Goal: Task Accomplishment & Management: Manage account settings

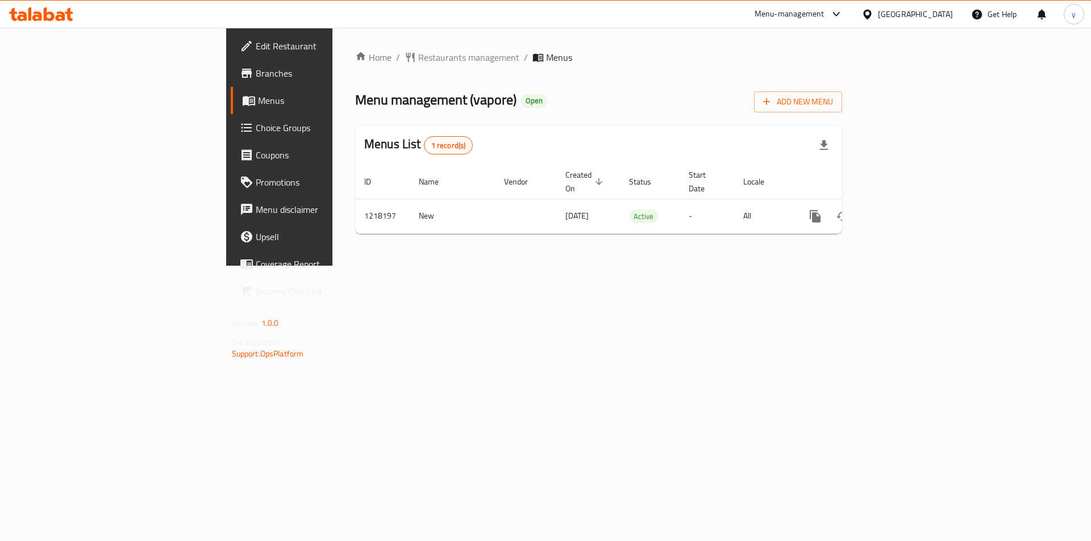
click at [256, 131] on span "Choice Groups" at bounding box center [328, 128] width 144 height 14
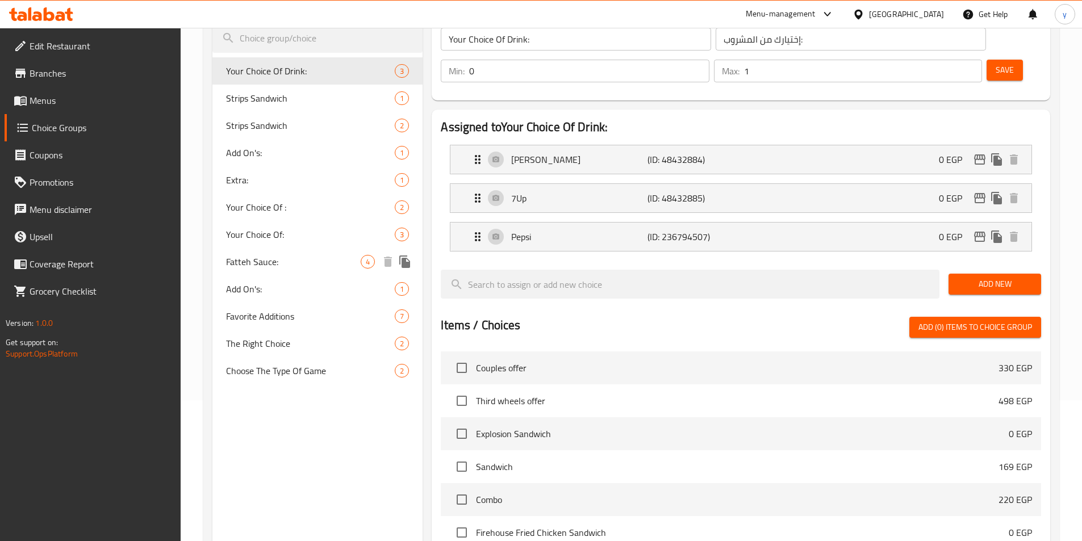
scroll to position [81, 0]
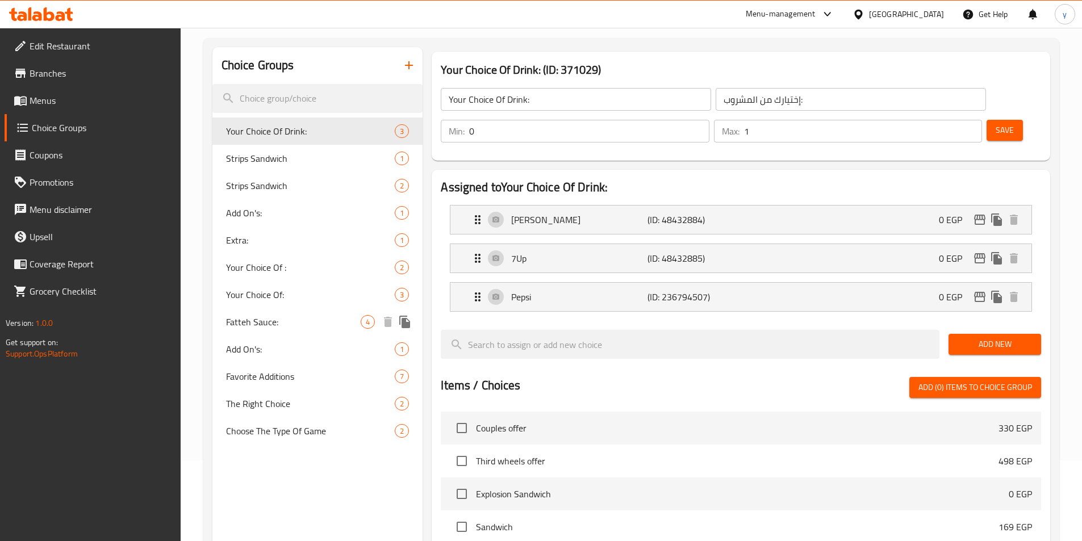
drag, startPoint x: 254, startPoint y: 316, endPoint x: 321, endPoint y: 336, distance: 70.3
click at [254, 316] on span "Fatteh Sauce:" at bounding box center [293, 322] width 135 height 14
type input "Fatteh Sauce:"
type input "صوص الفتة:"
type input "1"
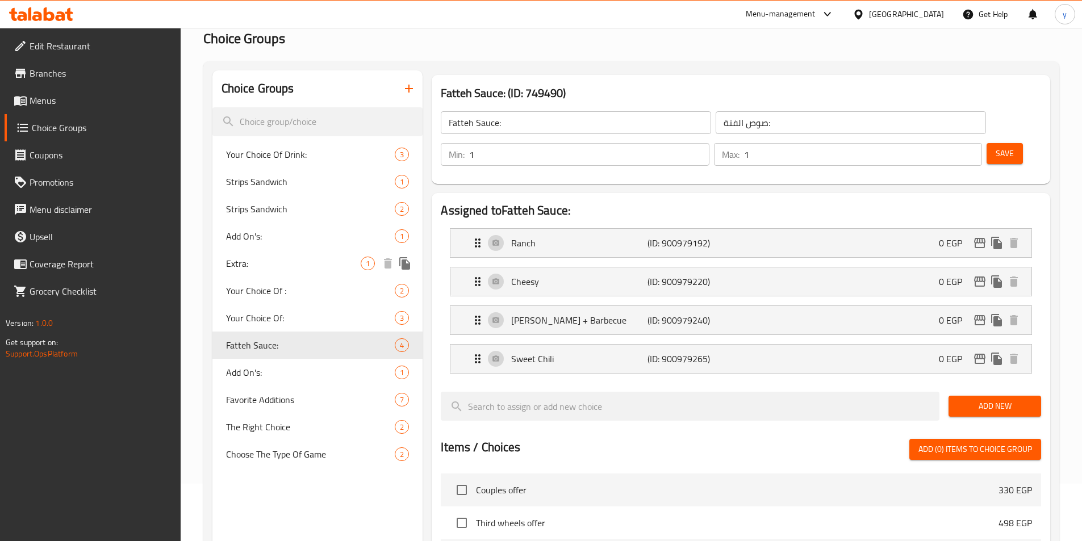
scroll to position [0, 0]
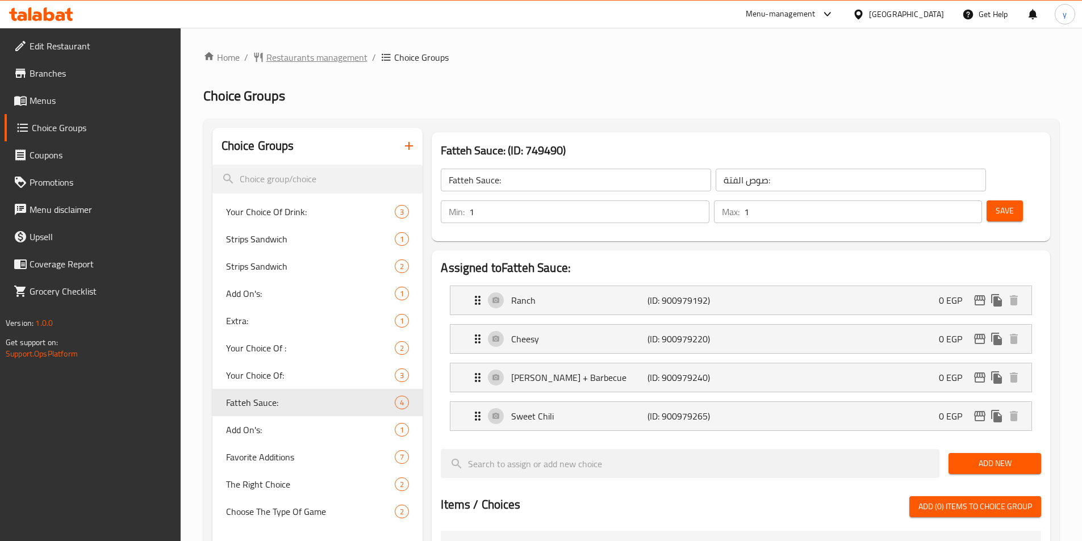
click at [296, 54] on span "Restaurants management" at bounding box center [316, 58] width 101 height 14
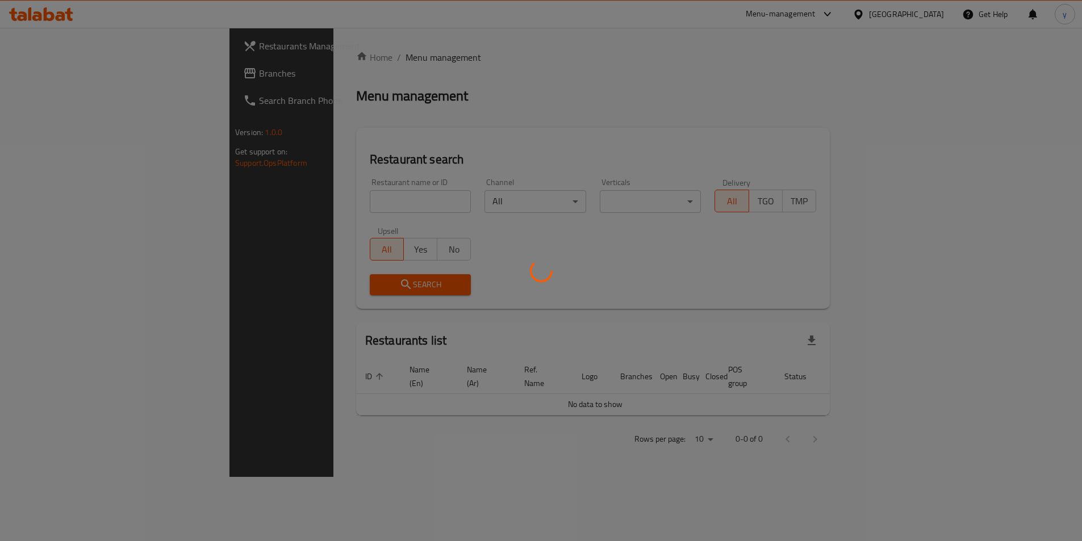
click at [50, 76] on div at bounding box center [541, 270] width 1082 height 541
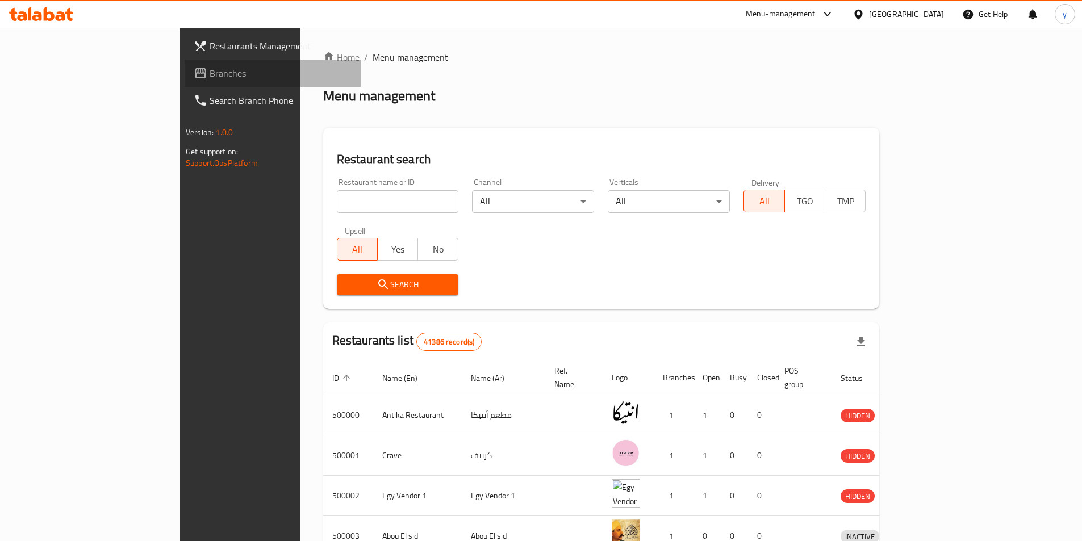
click at [210, 76] on span "Branches" at bounding box center [281, 73] width 142 height 14
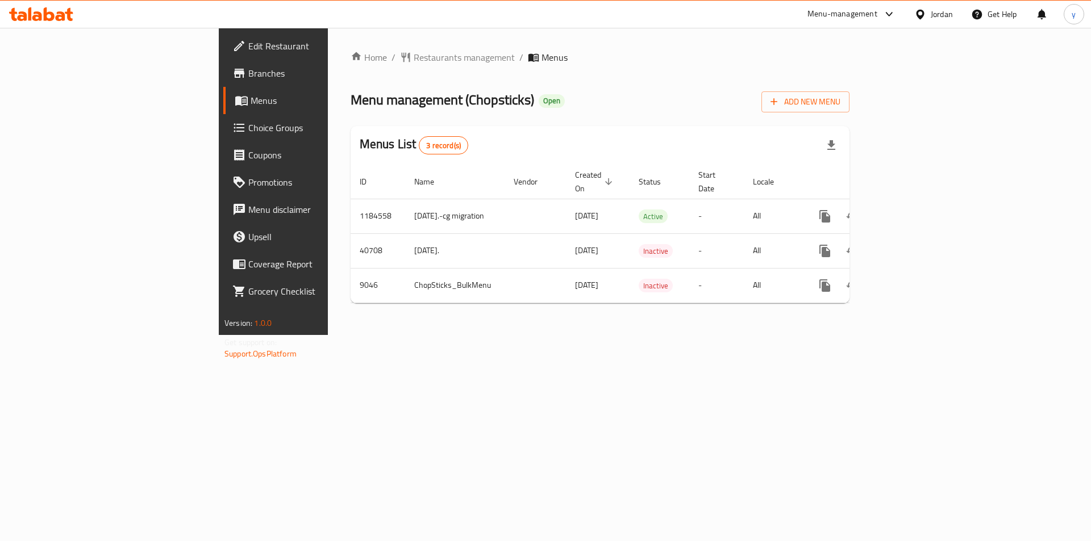
click at [248, 133] on span "Choice Groups" at bounding box center [320, 128] width 144 height 14
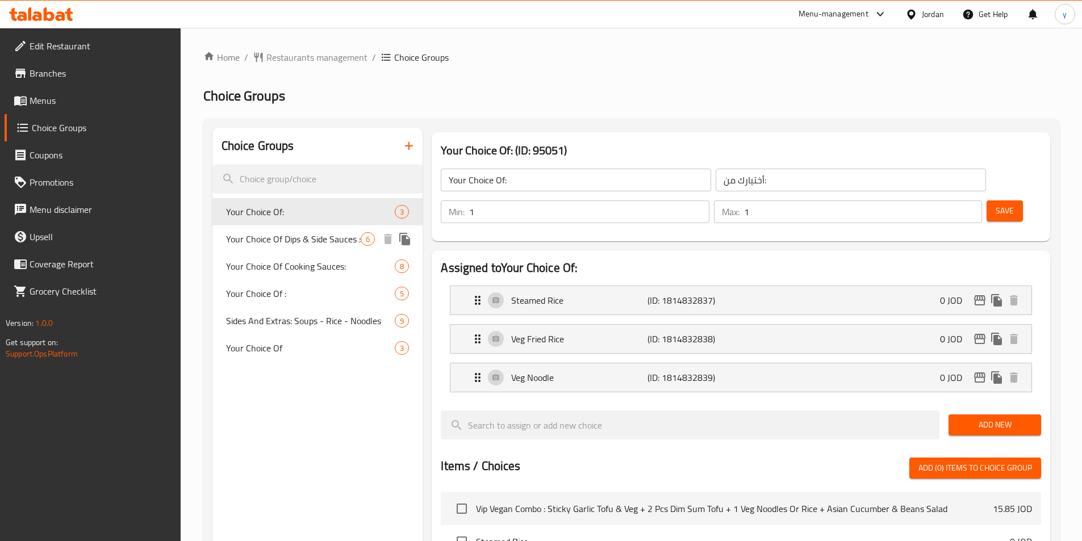
click at [270, 241] on span "Your Choice Of Dips & Side Sauces :" at bounding box center [293, 239] width 135 height 14
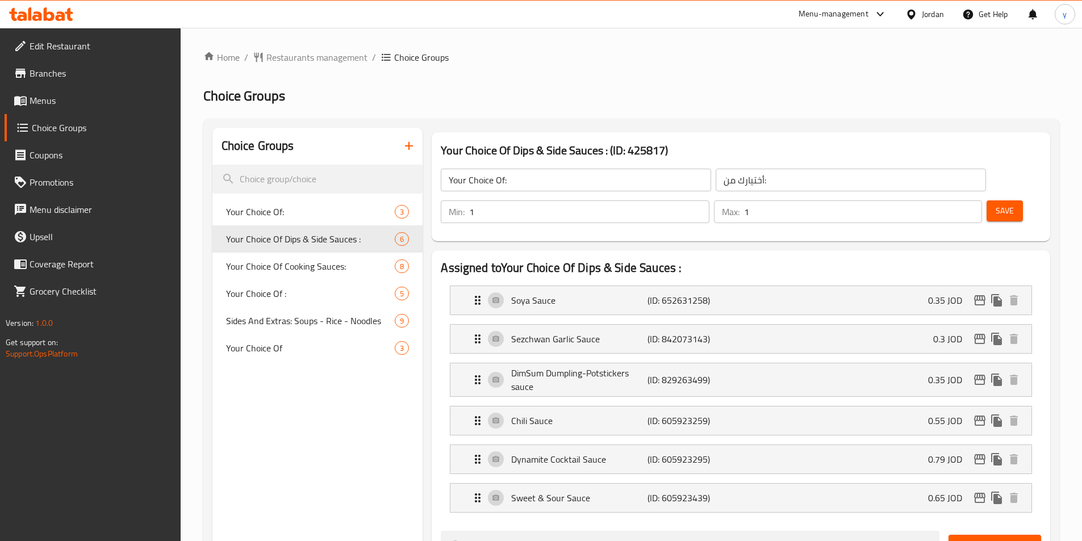
type input "Your Choice Of Dips & Side Sauces :"
type input "اختيارك من الصلصات الجانبية والغموس:"
type input "0"
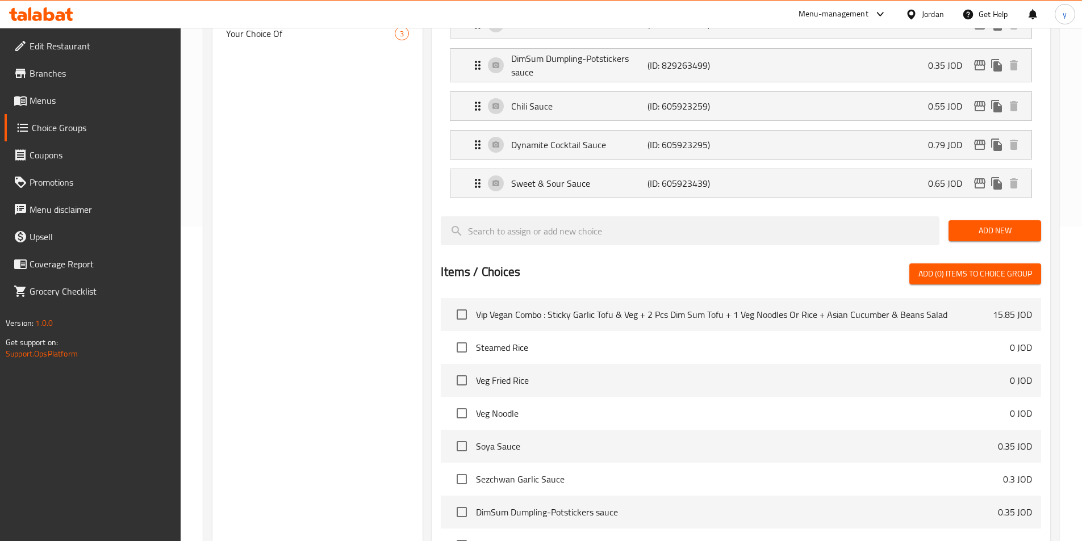
scroll to position [201, 0]
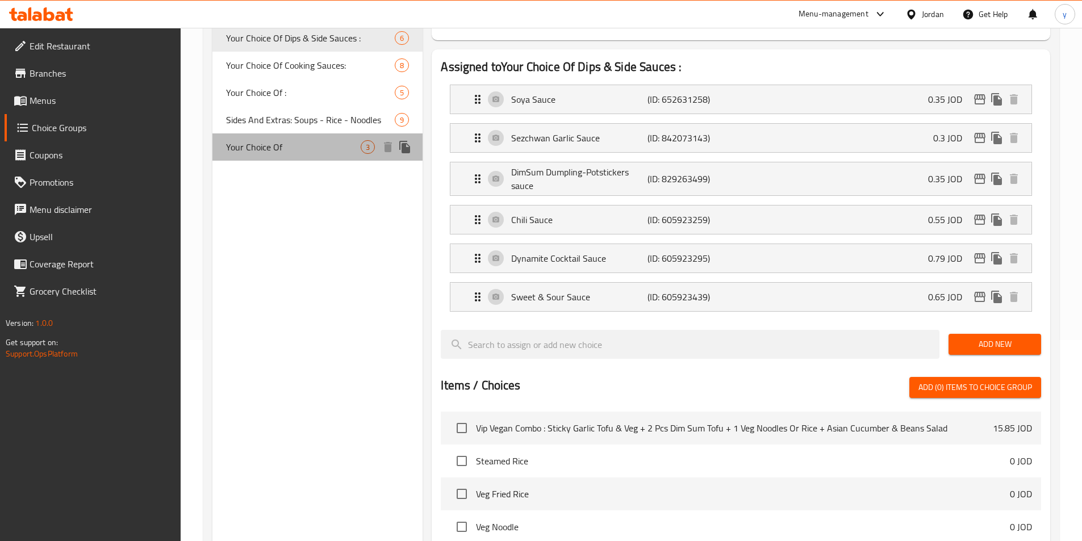
click at [285, 151] on span "Your Choice Of" at bounding box center [293, 147] width 135 height 14
type input "Your Choice Of"
type input "اختيارك من"
type input "1"
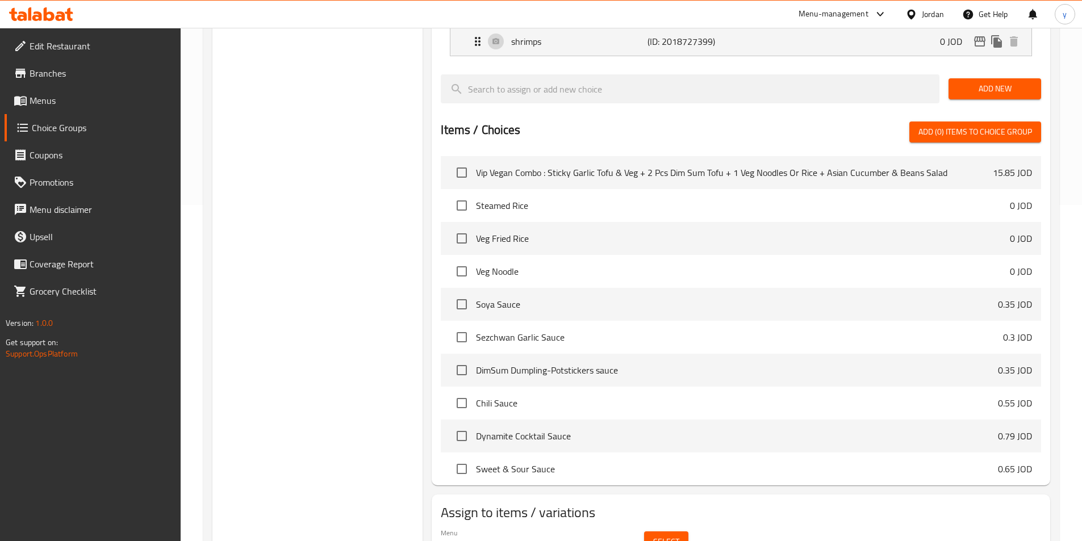
scroll to position [0, 0]
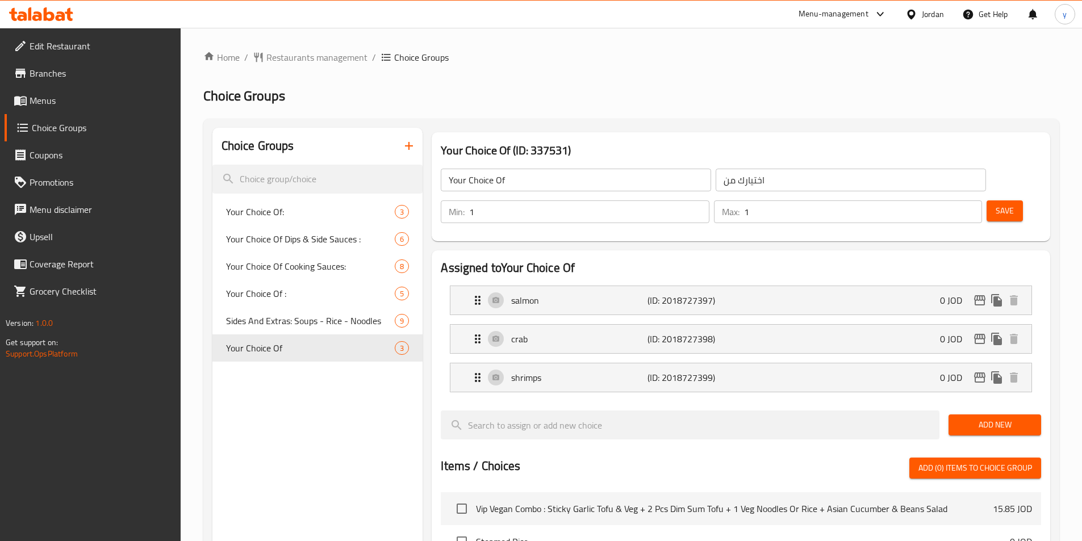
click at [490, 95] on h2 "Choice Groups" at bounding box center [631, 96] width 856 height 18
click at [265, 53] on span "breadcrumb" at bounding box center [260, 57] width 14 height 11
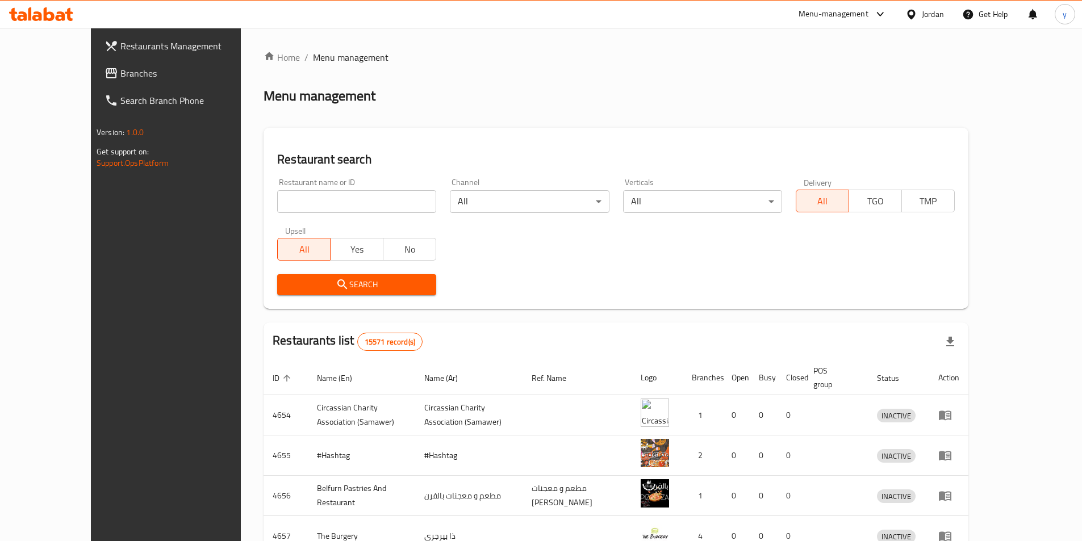
click at [120, 76] on span "Branches" at bounding box center [191, 73] width 142 height 14
